Goal: Complete application form: Complete application form

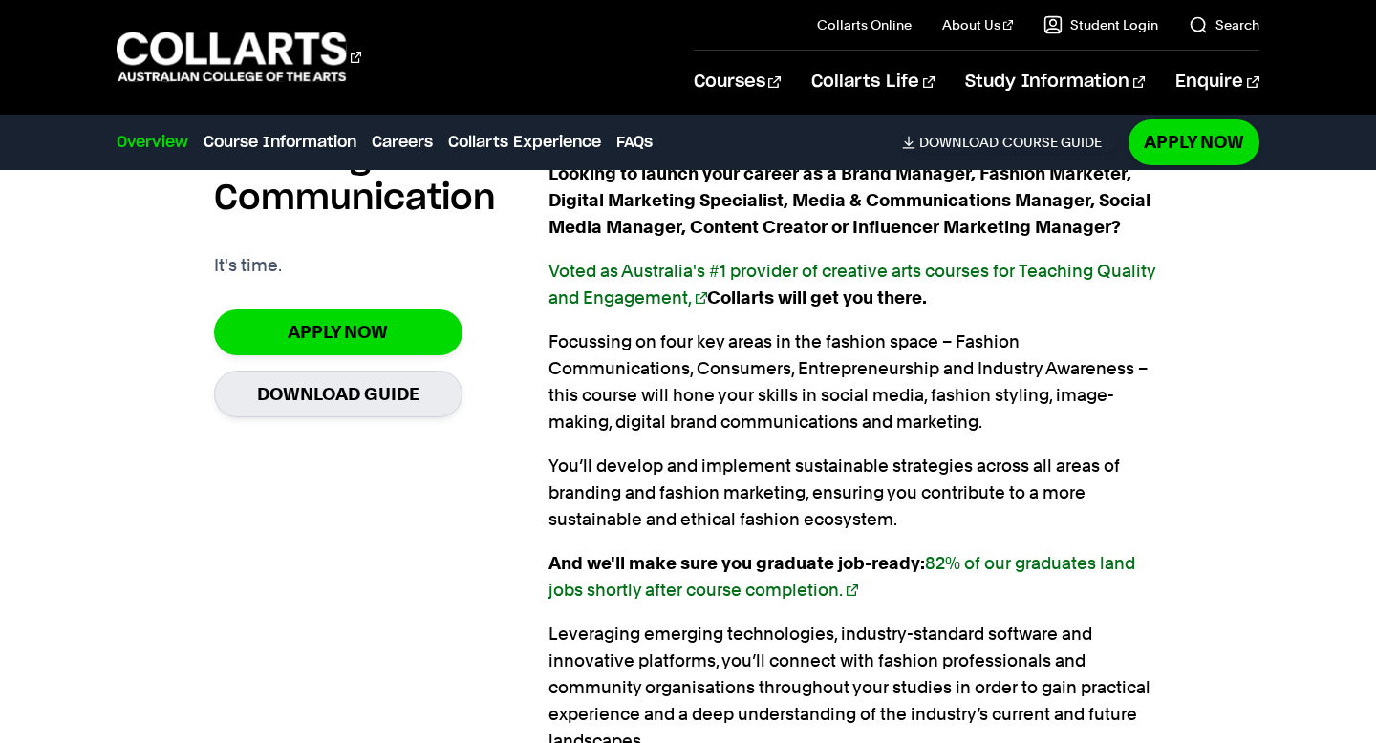
scroll to position [1311, 0]
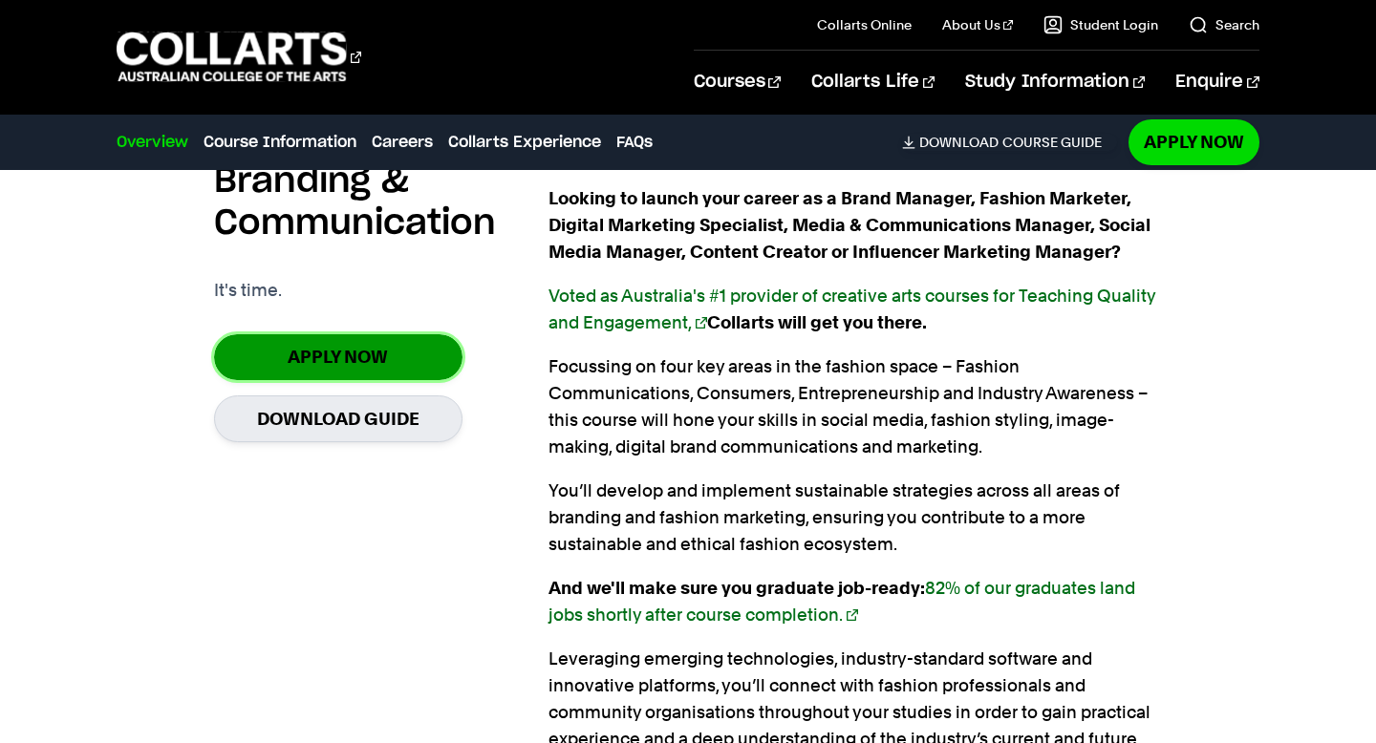
click at [420, 363] on link "Apply Now" at bounding box center [338, 356] width 248 height 45
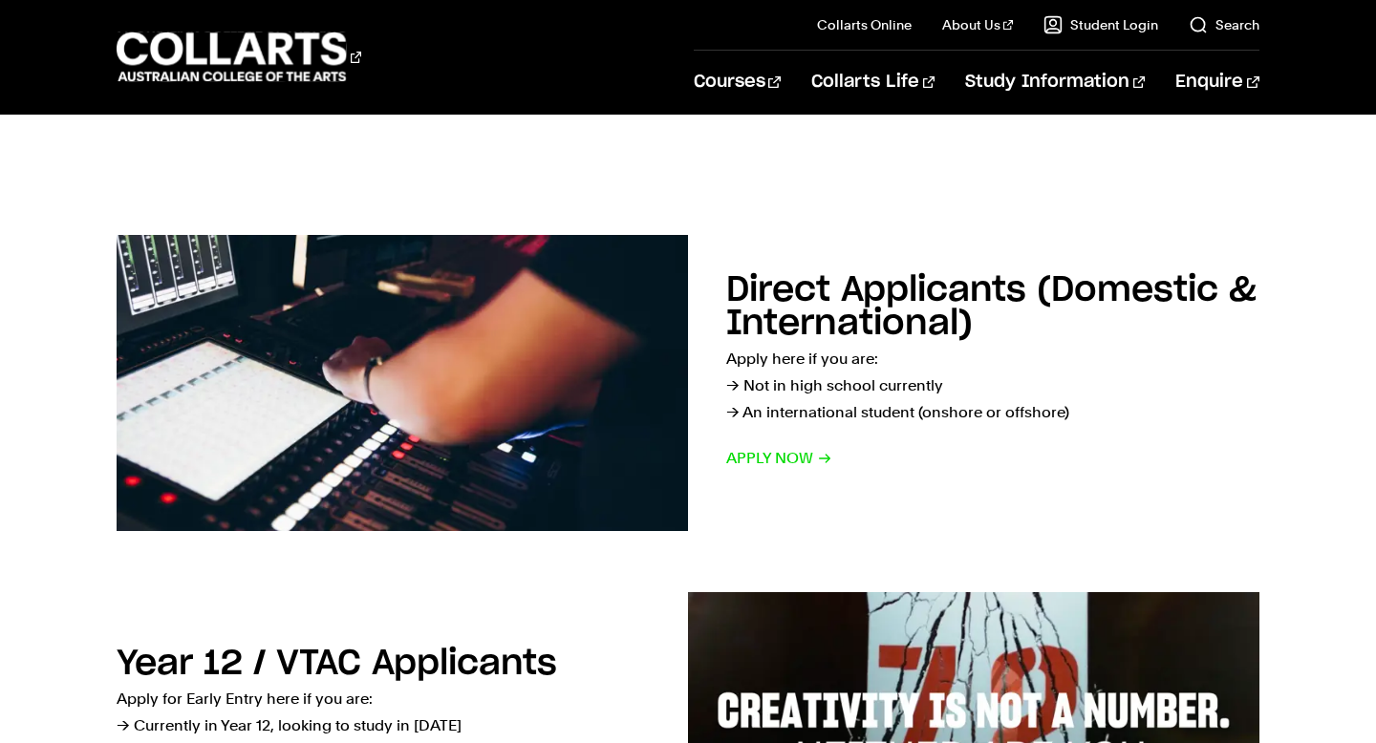
scroll to position [233, 0]
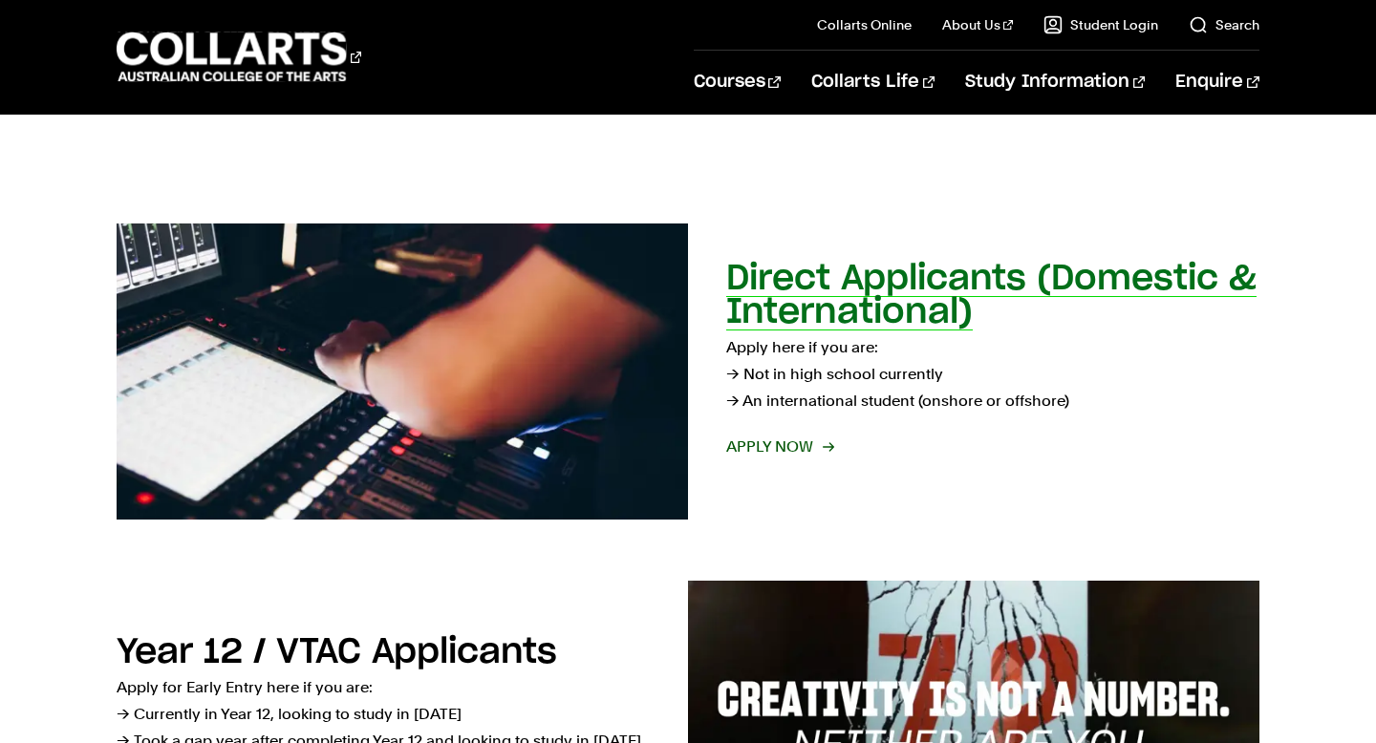
click at [778, 442] on span "Apply now" at bounding box center [779, 447] width 106 height 27
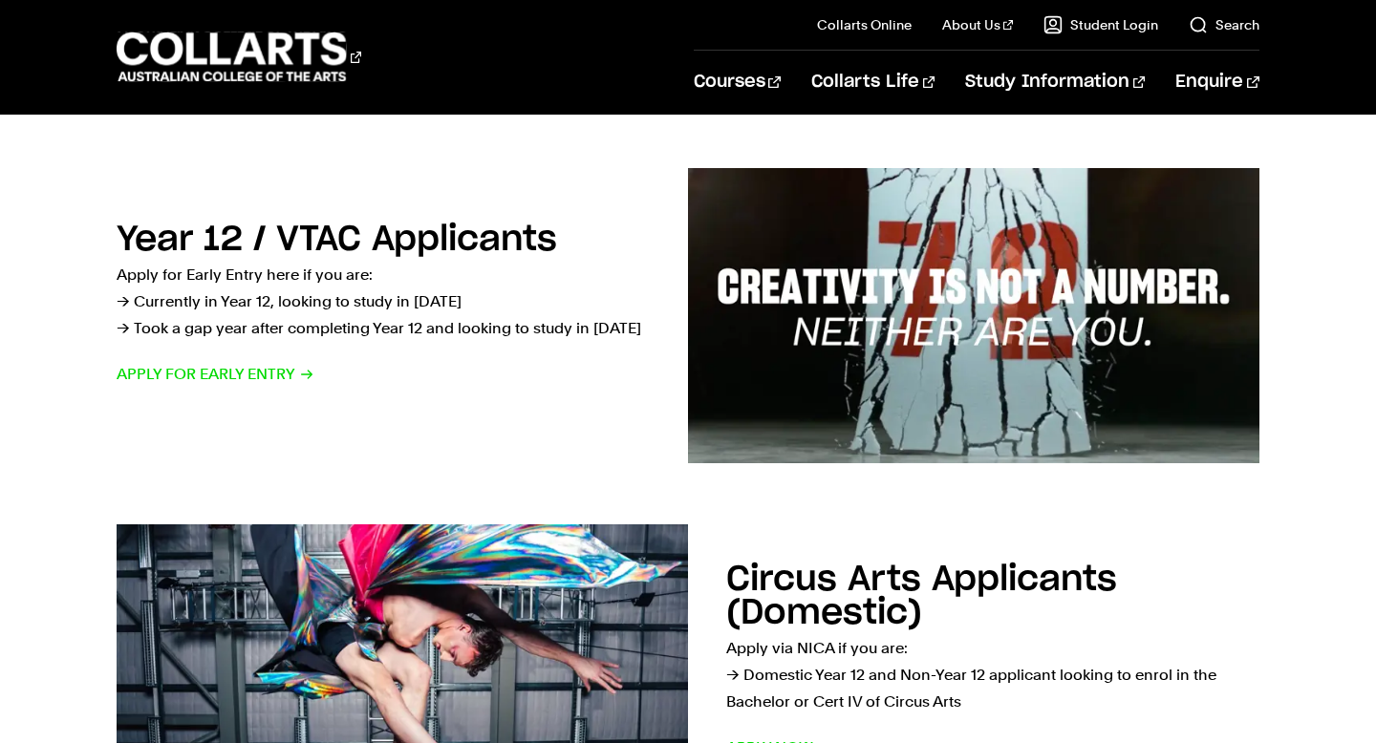
scroll to position [648, 0]
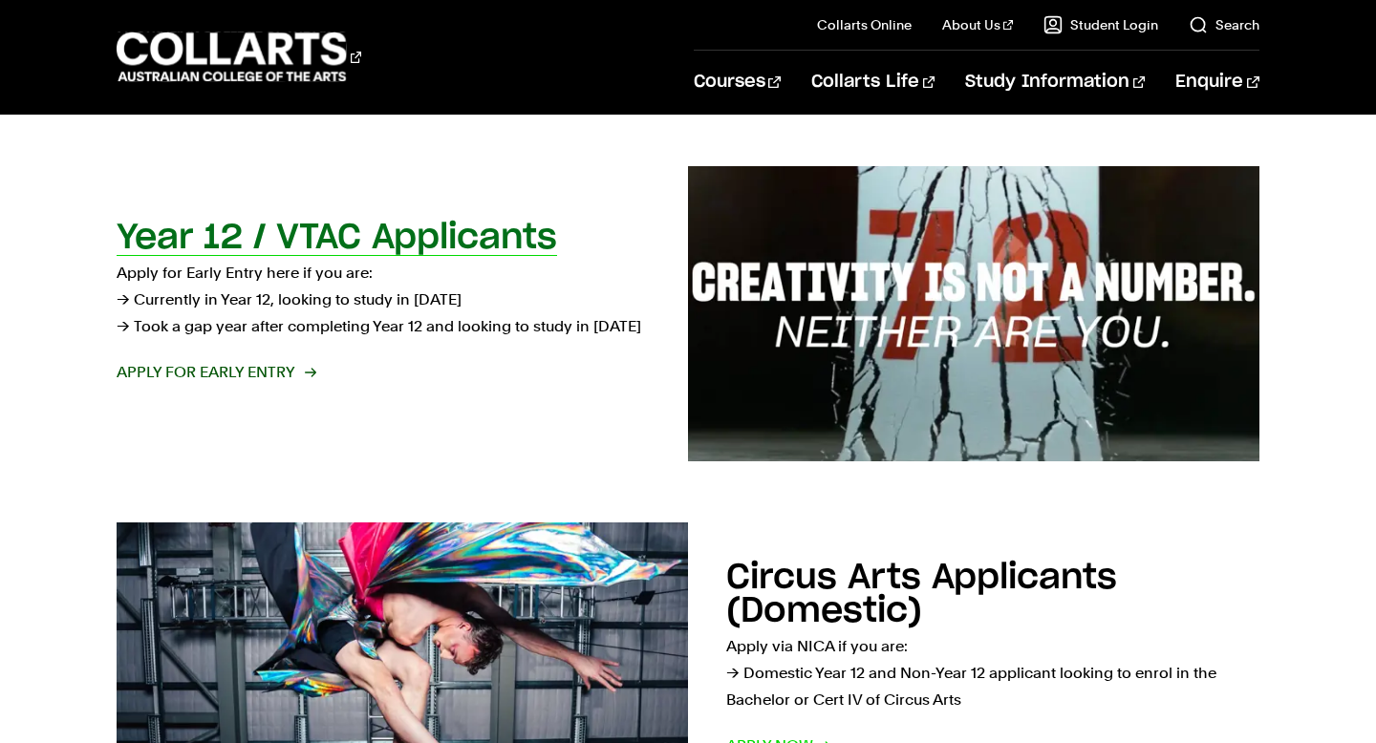
click at [263, 370] on span "Apply for Early Entry" at bounding box center [216, 372] width 198 height 27
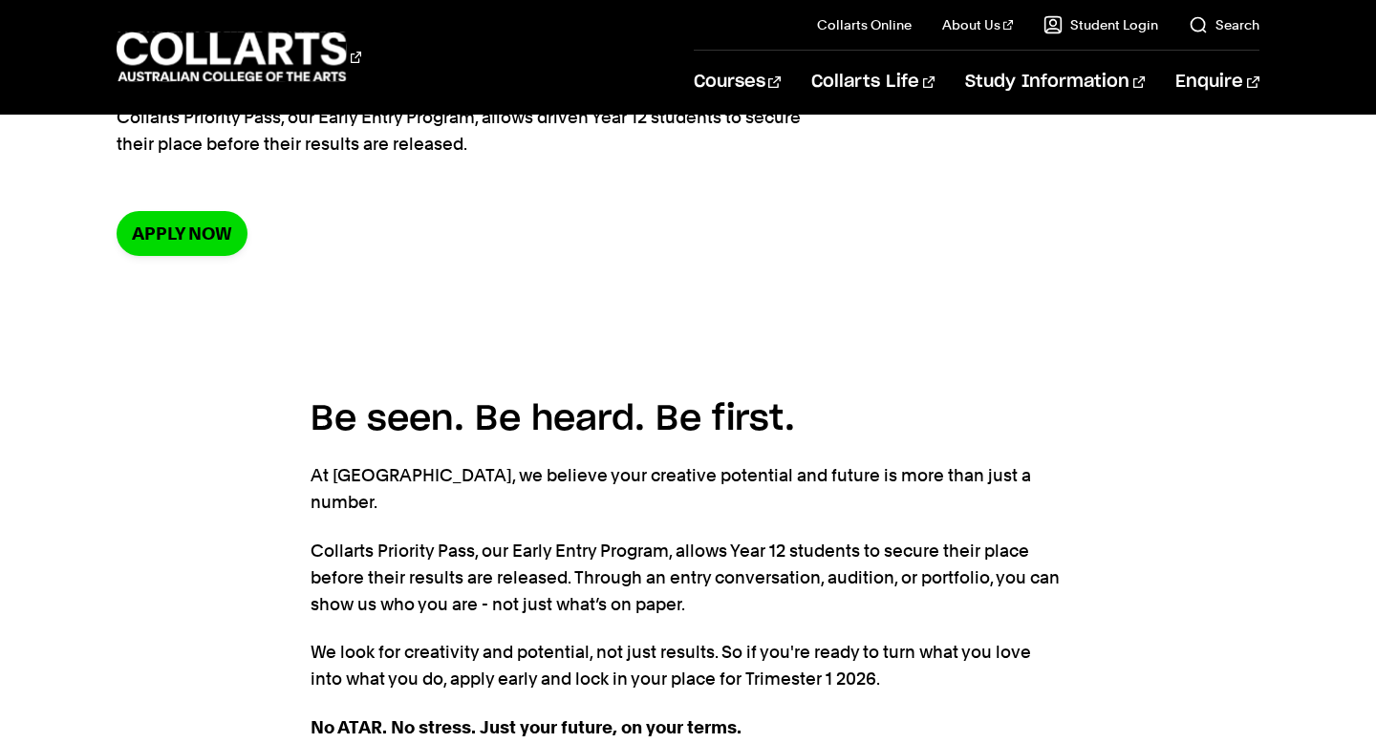
scroll to position [254, 0]
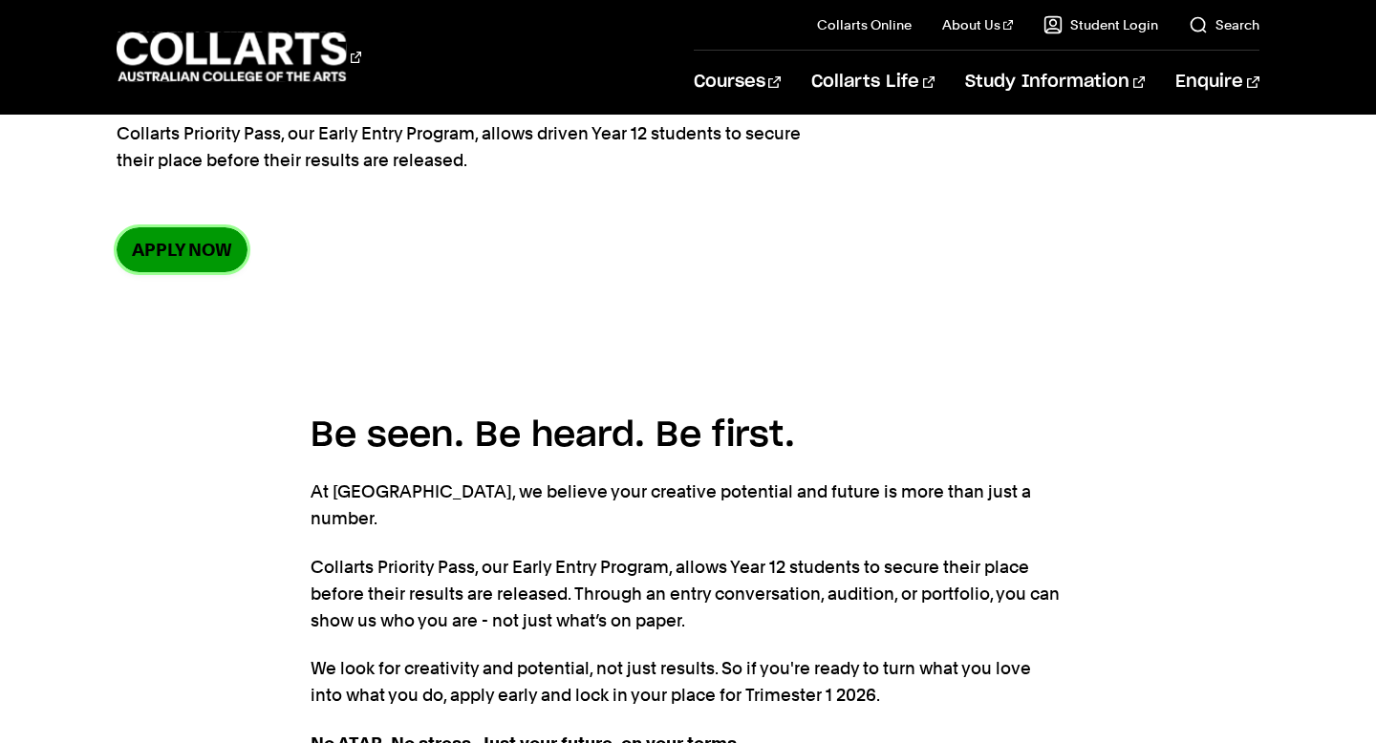
click at [191, 263] on link "Apply now" at bounding box center [182, 249] width 131 height 45
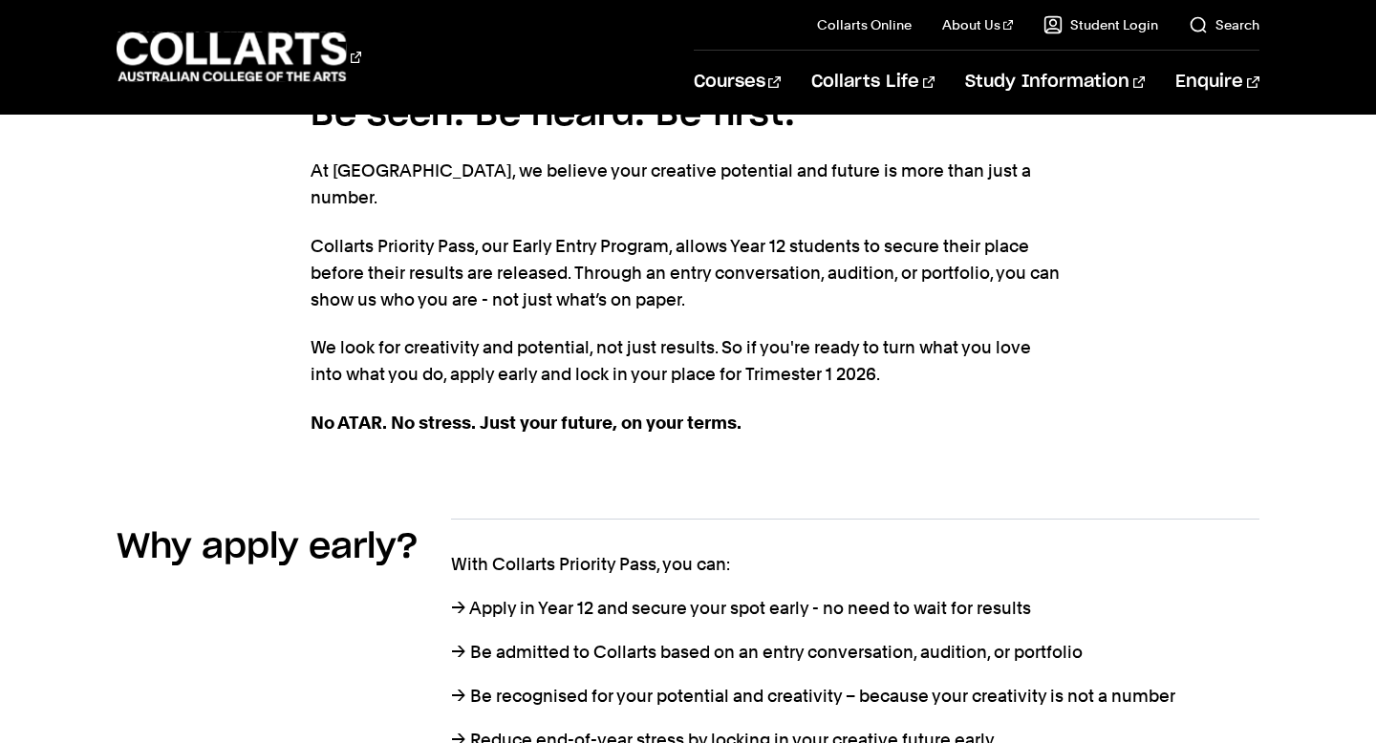
scroll to position [0, 0]
